Goal: Information Seeking & Learning: Check status

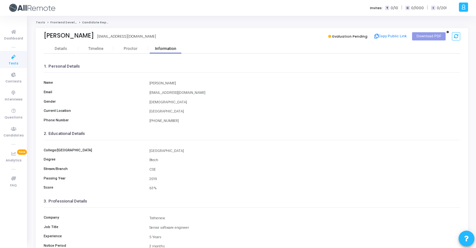
scroll to position [78, 0]
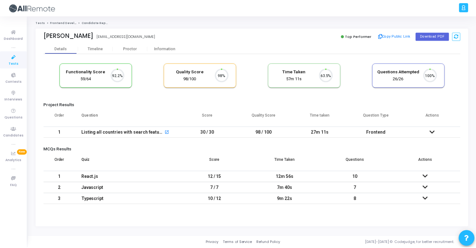
scroll to position [13, 16]
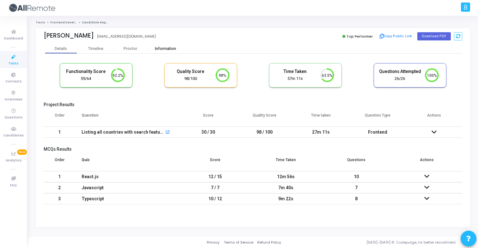
click at [152, 51] on div "Information" at bounding box center [165, 49] width 35 height 5
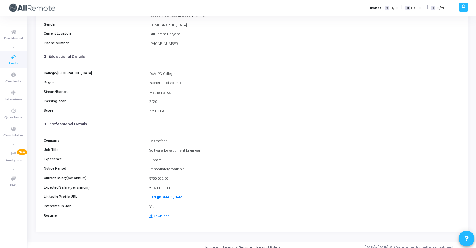
scroll to position [78, 0]
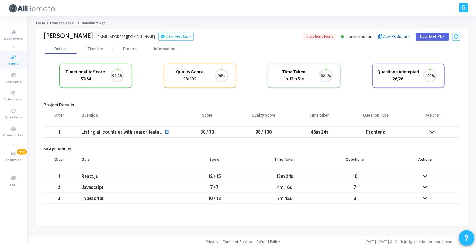
scroll to position [13, 16]
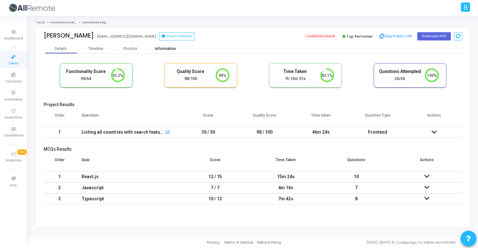
click at [174, 49] on div "Information" at bounding box center [165, 49] width 35 height 5
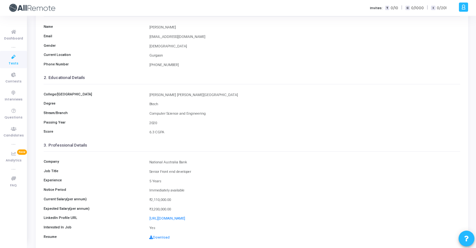
scroll to position [83, 0]
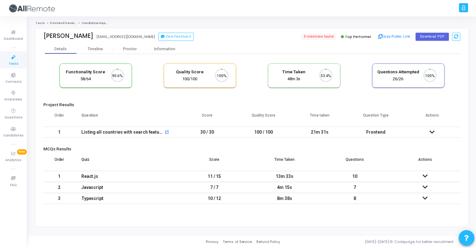
scroll to position [13, 16]
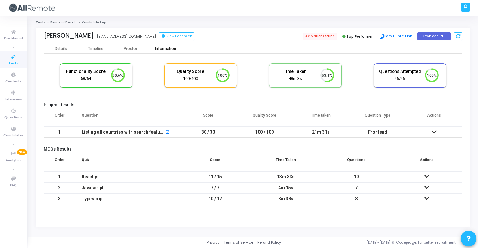
click at [157, 51] on div "Information" at bounding box center [165, 49] width 35 height 5
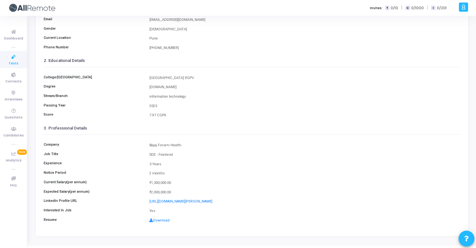
scroll to position [77, 0]
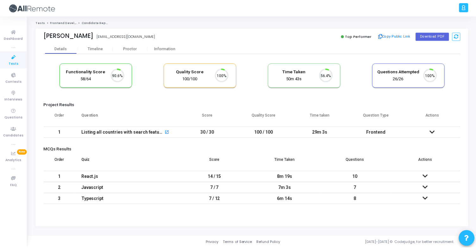
scroll to position [13, 16]
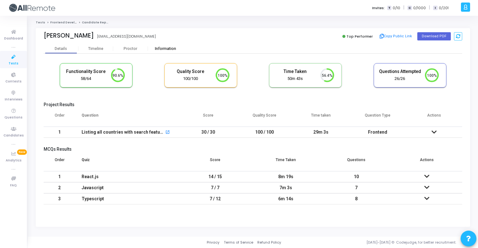
click at [158, 48] on div "Information" at bounding box center [165, 49] width 35 height 5
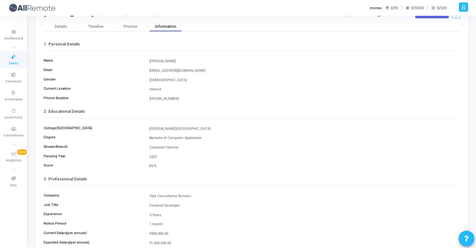
scroll to position [33, 0]
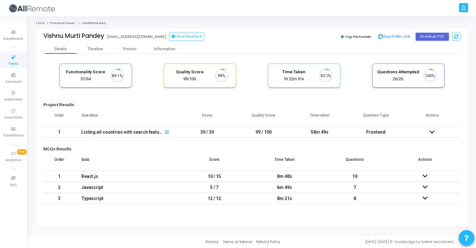
scroll to position [13, 16]
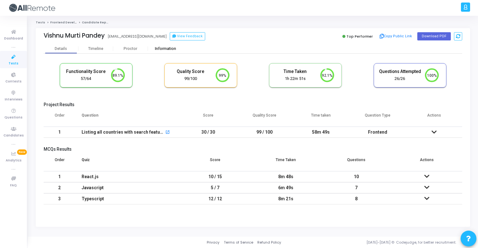
click at [168, 50] on div "Information" at bounding box center [165, 49] width 35 height 5
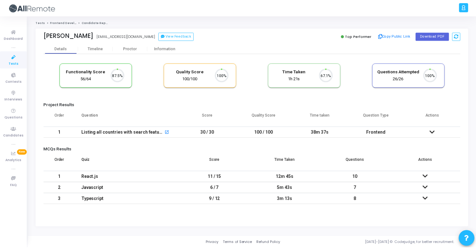
scroll to position [13, 16]
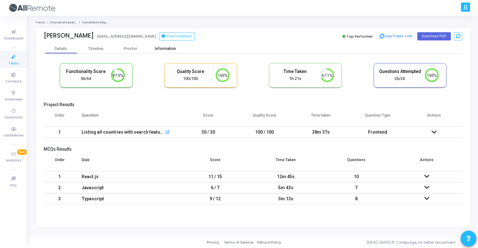
click at [177, 50] on div "Information" at bounding box center [165, 49] width 35 height 5
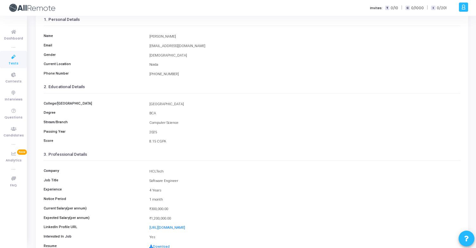
scroll to position [59, 0]
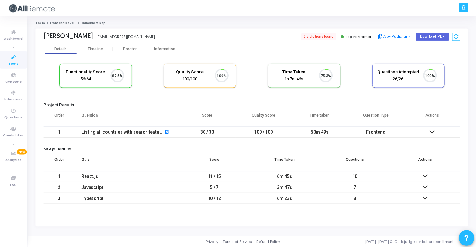
scroll to position [13, 16]
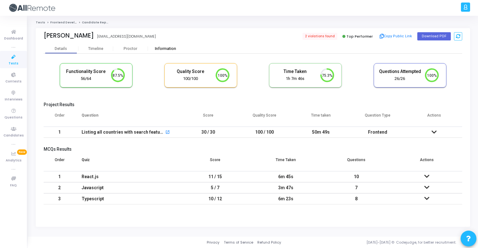
click at [173, 53] on div "Information" at bounding box center [165, 48] width 35 height 9
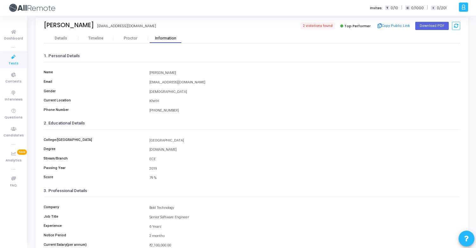
scroll to position [10, 0]
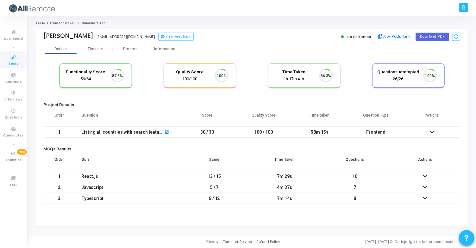
scroll to position [13, 16]
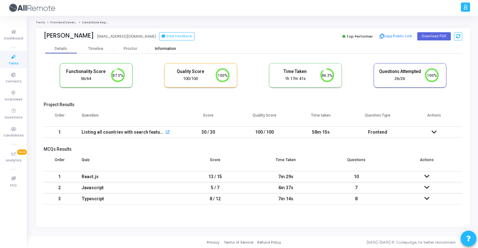
click at [170, 50] on div "Information" at bounding box center [165, 49] width 35 height 5
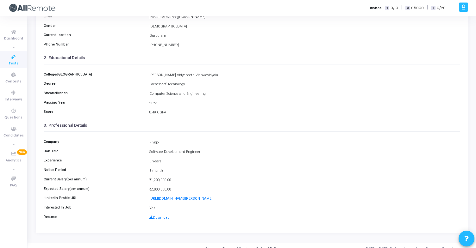
scroll to position [83, 0]
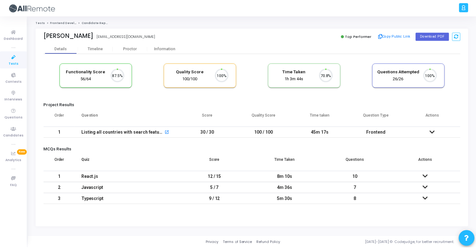
scroll to position [13, 16]
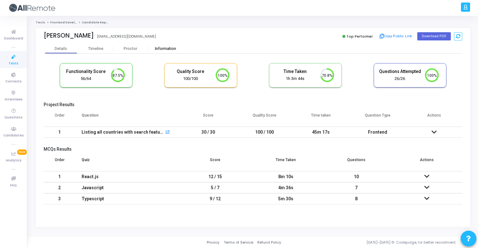
click at [175, 47] on div "Information" at bounding box center [165, 49] width 35 height 5
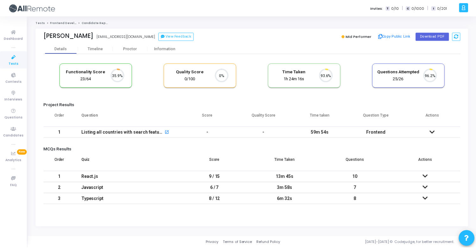
scroll to position [13, 16]
click at [432, 134] on icon at bounding box center [434, 132] width 5 height 4
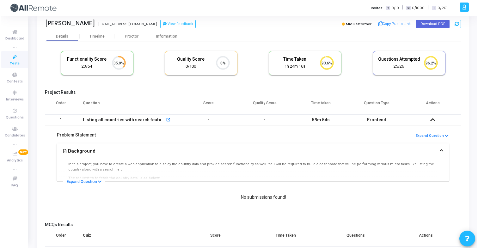
scroll to position [0, 0]
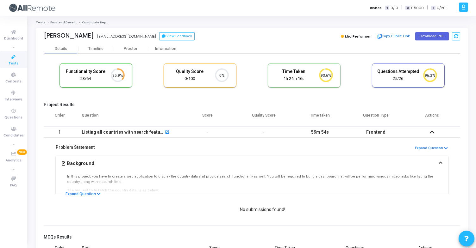
click at [436, 133] on td at bounding box center [432, 132] width 56 height 11
